Goal: Check status: Check status

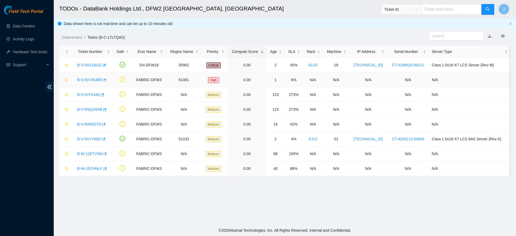
click at [87, 78] on link "B-V-5VVWJ6R" at bounding box center [89, 80] width 25 height 4
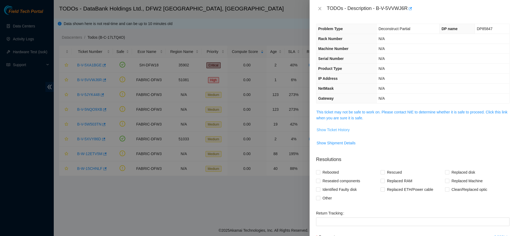
click at [343, 132] on span "Show Ticket History" at bounding box center [332, 130] width 33 height 6
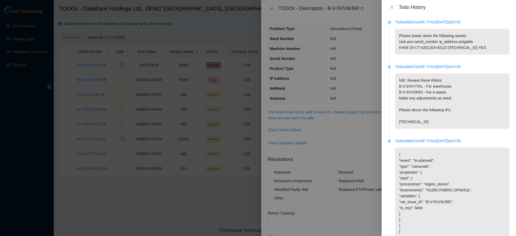
click at [392, 4] on div "Todo History" at bounding box center [448, 7] width 134 height 15
click at [390, 7] on icon "close" at bounding box center [391, 7] width 4 height 4
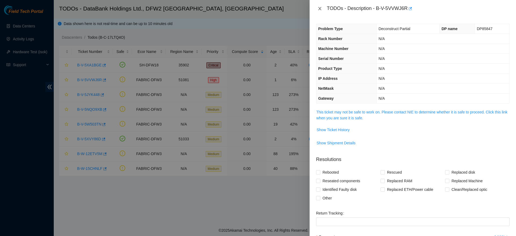
click at [321, 9] on icon "close" at bounding box center [319, 8] width 4 height 4
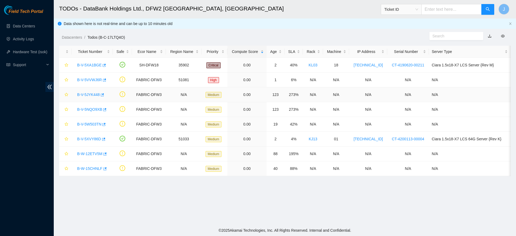
click at [82, 92] on link "B-V-5JYK448" at bounding box center [88, 94] width 23 height 4
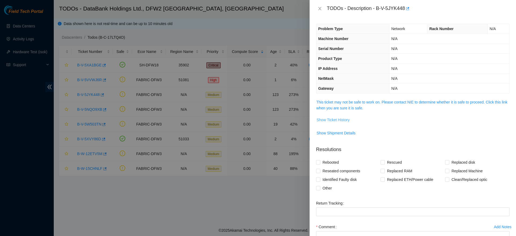
click at [332, 118] on span "Show Ticket History" at bounding box center [332, 120] width 33 height 6
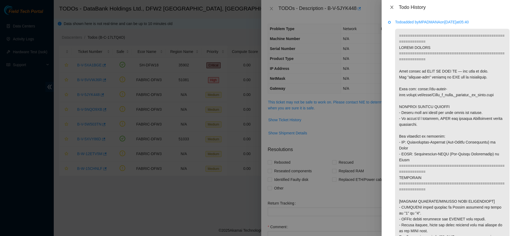
click at [392, 9] on icon "close" at bounding box center [391, 7] width 4 height 4
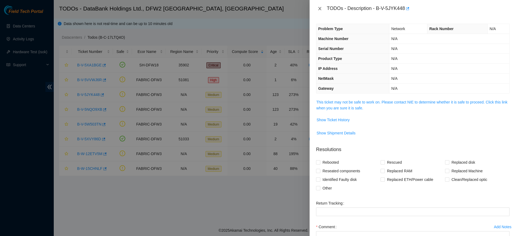
click at [320, 8] on icon "close" at bounding box center [319, 8] width 3 height 3
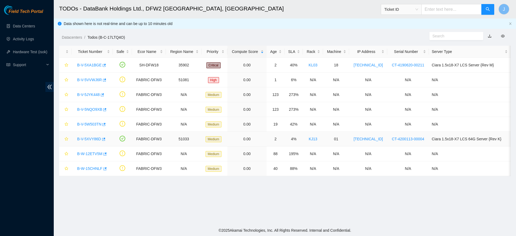
click at [90, 137] on link "B-V-5XVY86D" at bounding box center [89, 139] width 24 height 4
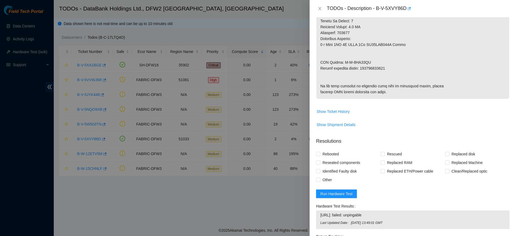
scroll to position [407, 0]
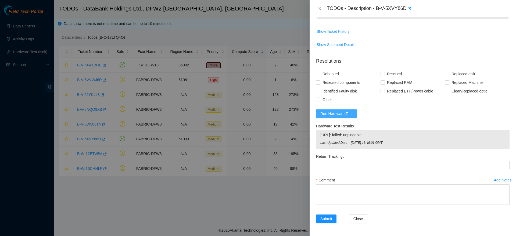
click at [336, 114] on span "Run Hardware Test" at bounding box center [336, 114] width 32 height 6
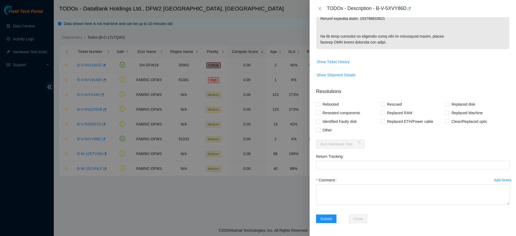
scroll to position [0, 0]
